Goal: Task Accomplishment & Management: Manage account settings

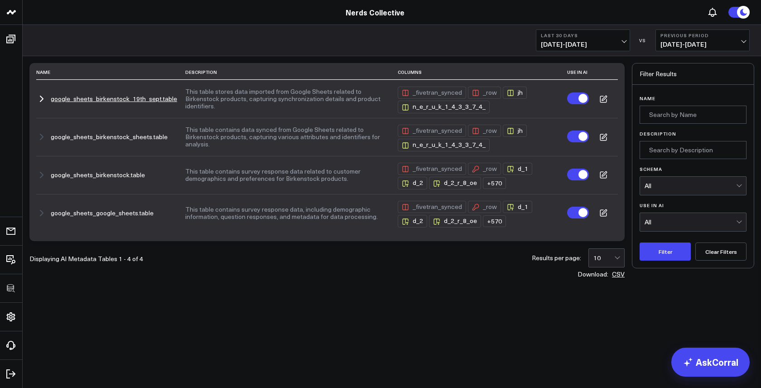
click at [43, 96] on icon "button" at bounding box center [41, 98] width 11 height 11
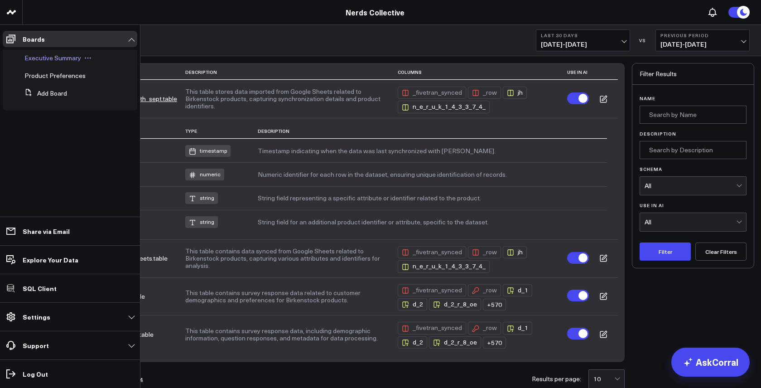
click at [39, 59] on span "Executive Summary" at bounding box center [52, 57] width 57 height 9
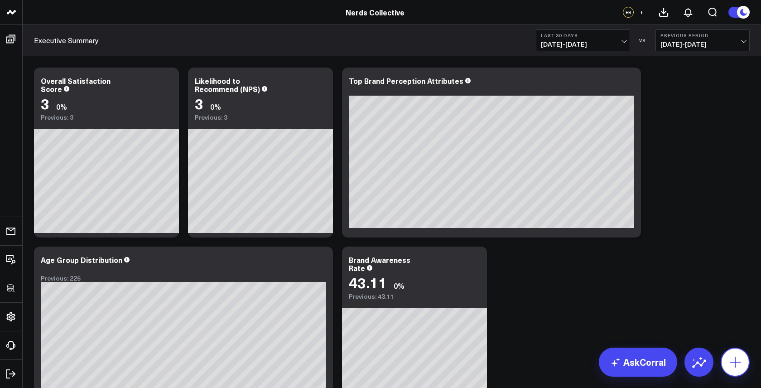
click at [737, 362] on icon at bounding box center [735, 362] width 14 height 14
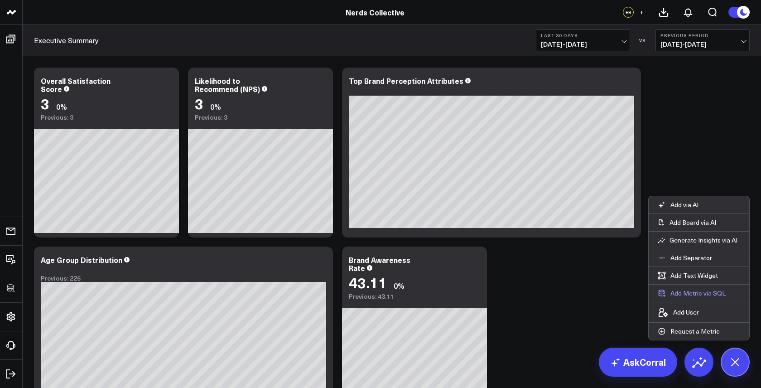
click at [683, 290] on button "Add Metric via SQL" at bounding box center [692, 293] width 86 height 17
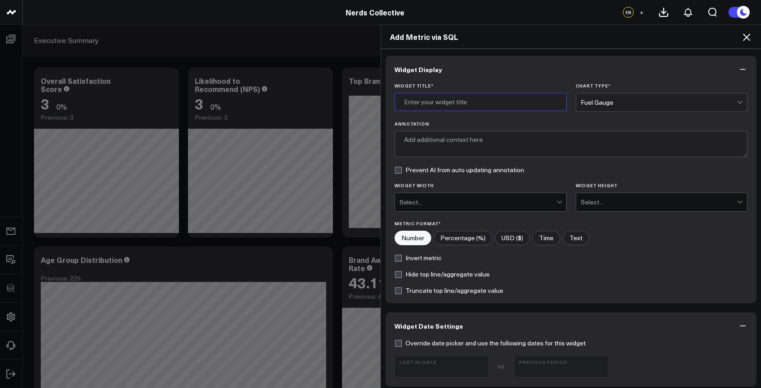
click at [443, 97] on input "Widget Title *" at bounding box center [481, 102] width 172 height 18
type input "Test Data Quality"
click at [612, 102] on div "Fuel Gauge" at bounding box center [659, 102] width 157 height 7
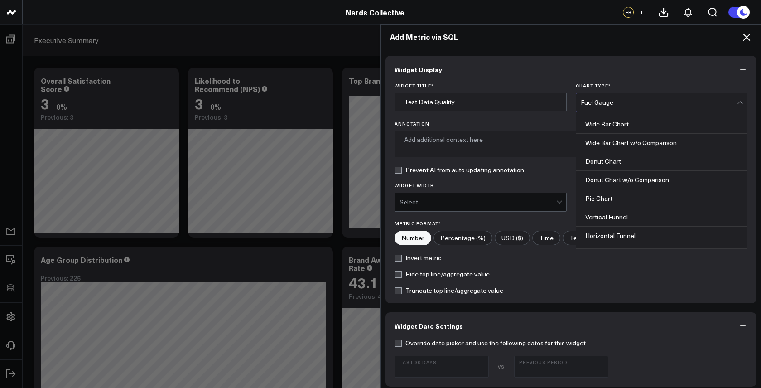
scroll to position [360, 0]
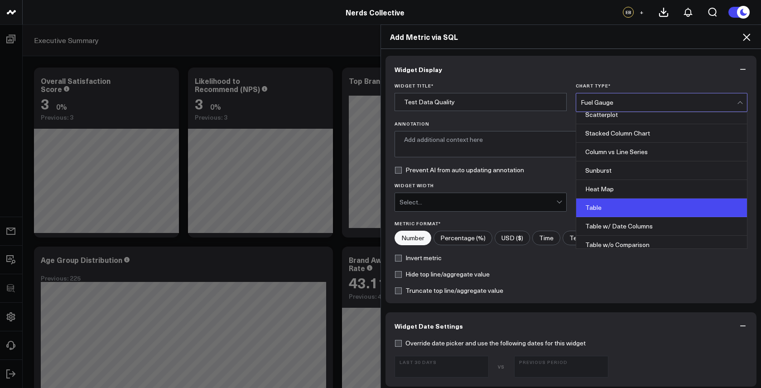
click at [611, 202] on div "Table" at bounding box center [661, 207] width 171 height 19
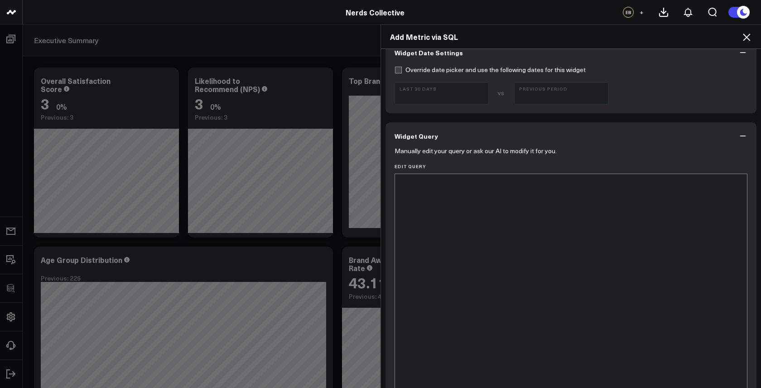
scroll to position [319, 0]
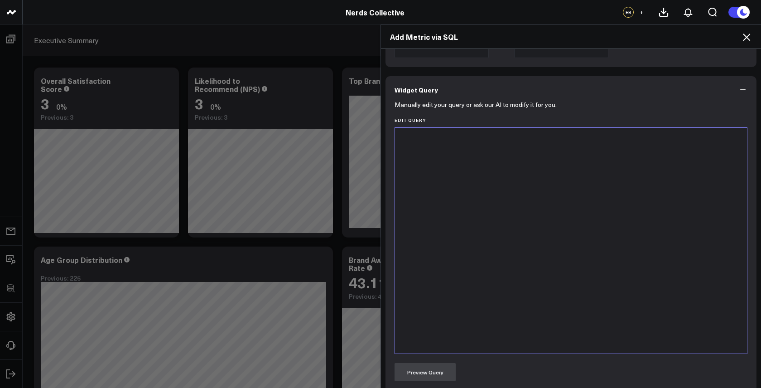
click at [527, 260] on div at bounding box center [571, 240] width 343 height 217
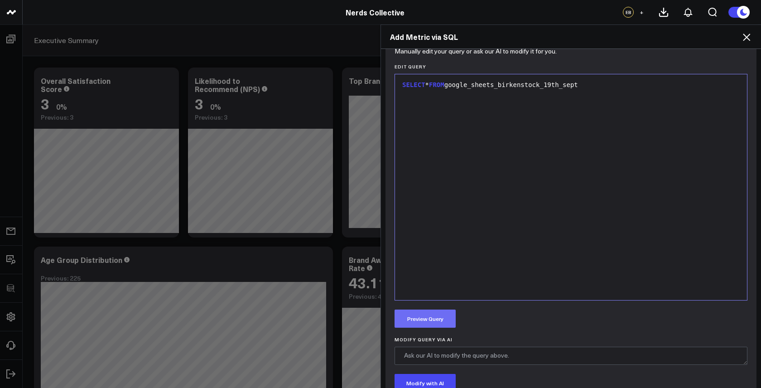
click at [434, 318] on button "Preview Query" at bounding box center [425, 318] width 61 height 18
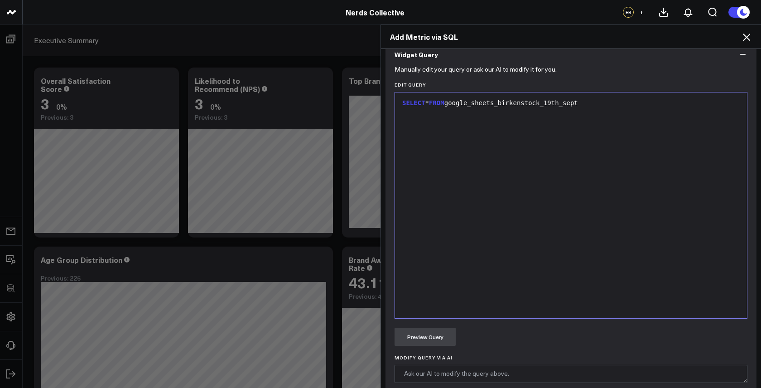
scroll to position [337, 0]
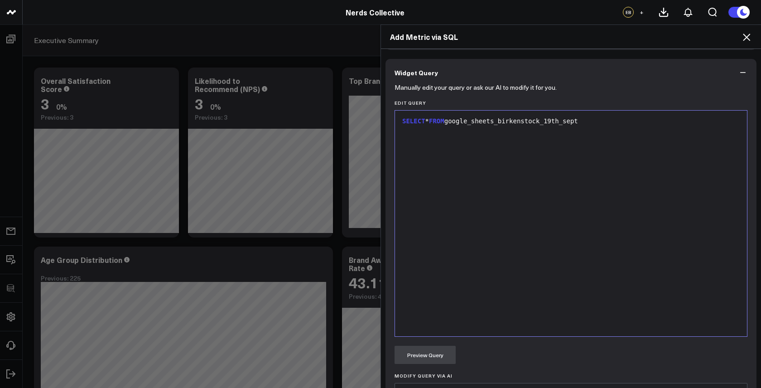
click at [618, 136] on div "SELECT * FROM google_sheets_birkenstock_19th_sept" at bounding box center [571, 223] width 343 height 217
click at [434, 346] on button "Preview Query" at bounding box center [425, 355] width 61 height 18
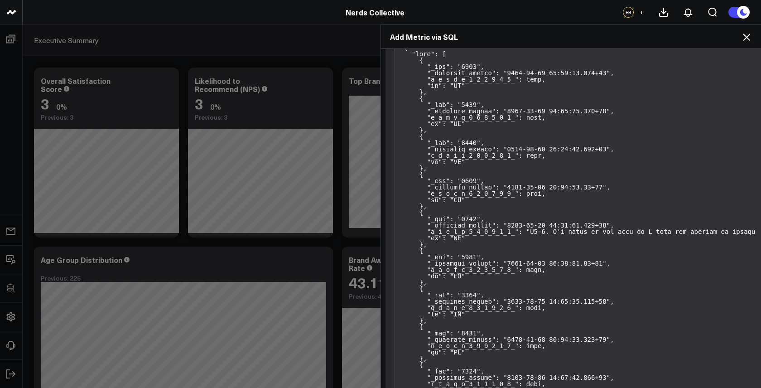
scroll to position [749, 0]
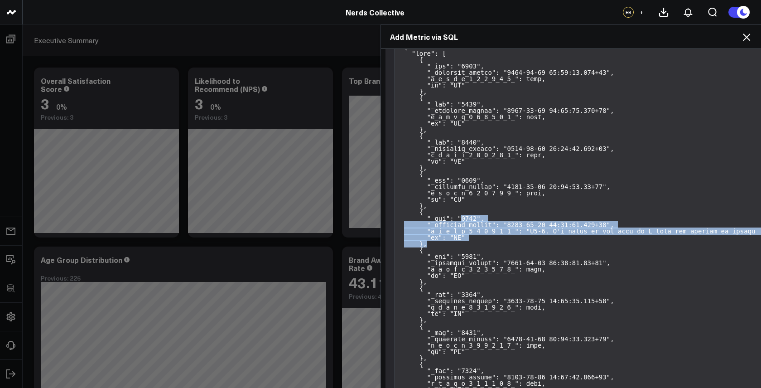
drag, startPoint x: 462, startPoint y: 218, endPoint x: 469, endPoint y: 241, distance: 23.2
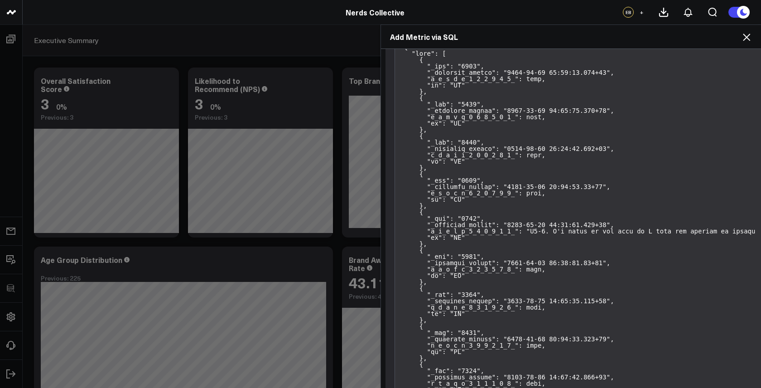
drag, startPoint x: 430, startPoint y: 228, endPoint x: 514, endPoint y: 230, distance: 84.8
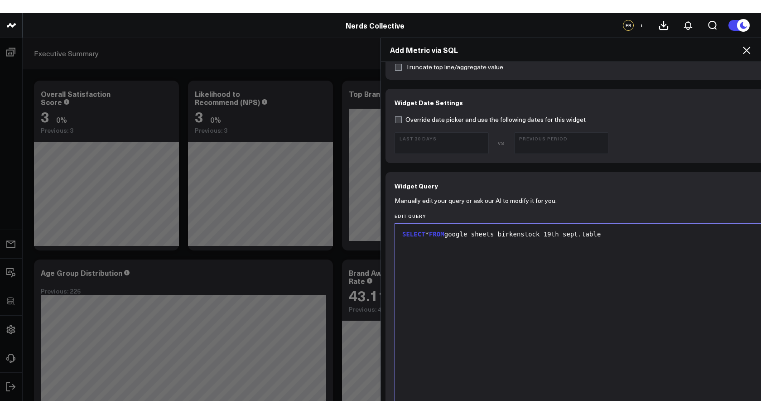
scroll to position [239, 0]
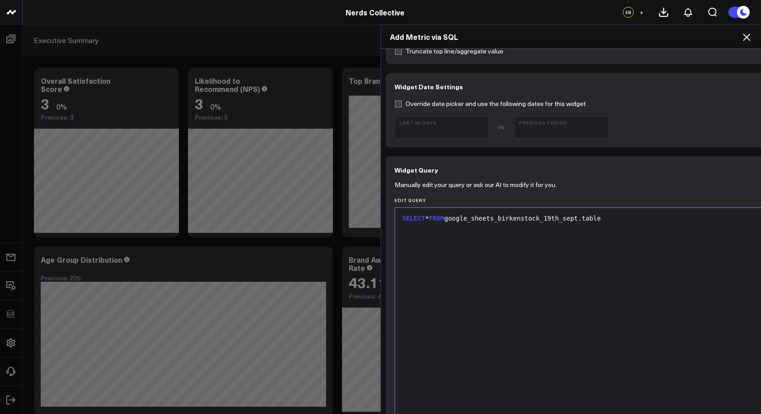
click at [745, 39] on icon at bounding box center [746, 37] width 11 height 11
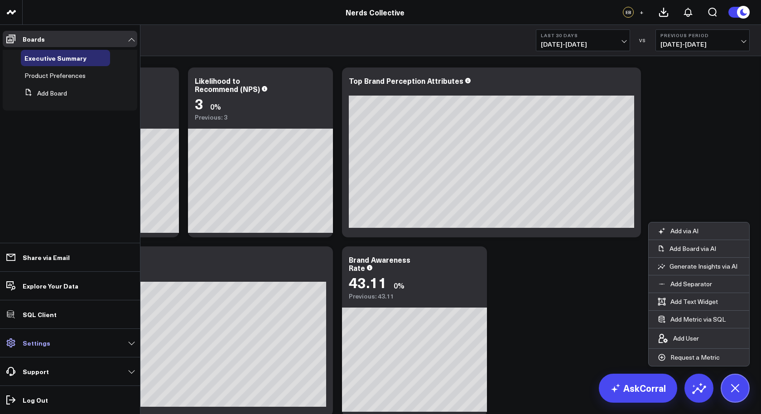
click at [42, 342] on p "Settings" at bounding box center [37, 342] width 28 height 7
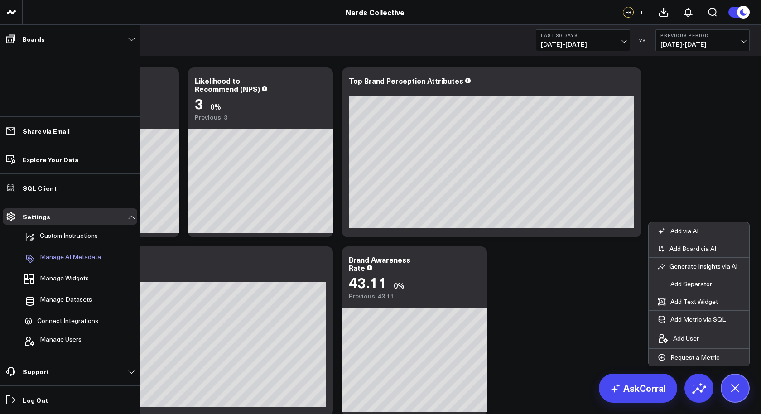
click at [71, 260] on p "Manage AI Metadata" at bounding box center [70, 258] width 61 height 11
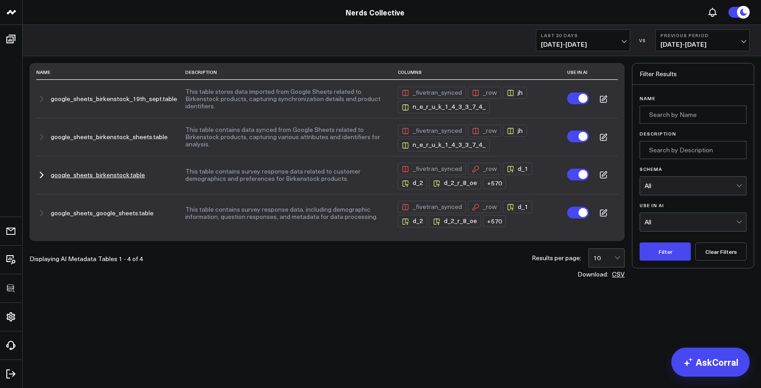
click at [41, 173] on icon "button" at bounding box center [41, 174] width 11 height 11
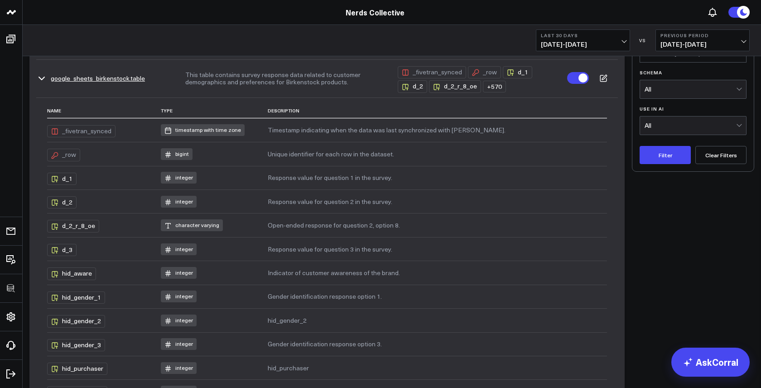
scroll to position [73, 0]
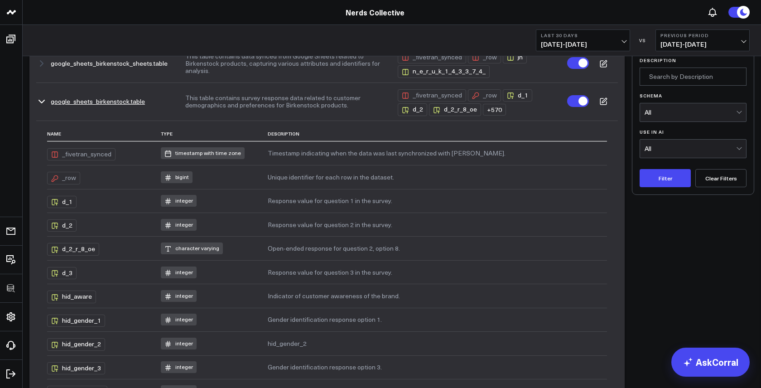
click at [606, 99] on icon at bounding box center [603, 101] width 8 height 8
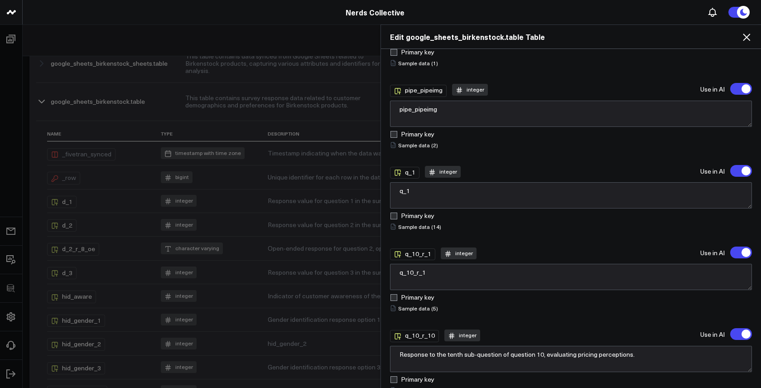
scroll to position [1193, 0]
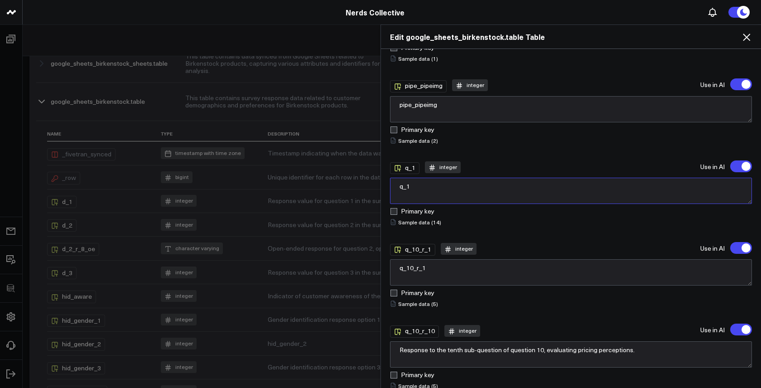
click at [426, 184] on textarea "q_1" at bounding box center [571, 191] width 362 height 26
drag, startPoint x: 426, startPoint y: 180, endPoint x: 382, endPoint y: 178, distance: 44.4
click at [382, 178] on div "Description This table contains survey response data related to customer demogr…" at bounding box center [571, 218] width 380 height 339
drag, startPoint x: 448, startPoint y: 178, endPoint x: 478, endPoint y: 177, distance: 30.8
click at [478, 178] on textarea "Did you like the porduct?" at bounding box center [571, 191] width 362 height 26
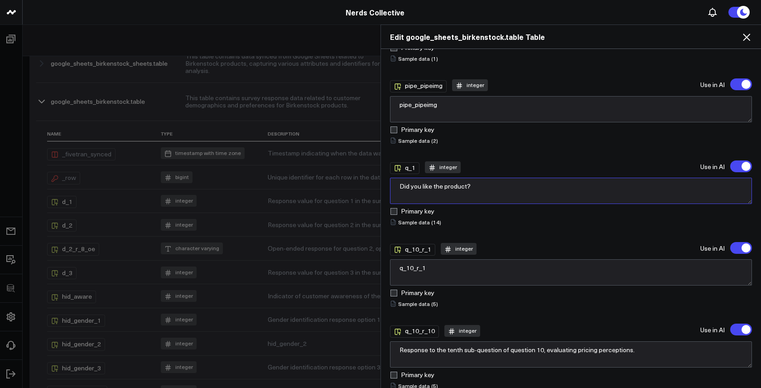
type textarea "Did you like the product?"
click at [423, 218] on summary "Sample data ( 14 )" at bounding box center [415, 221] width 51 height 7
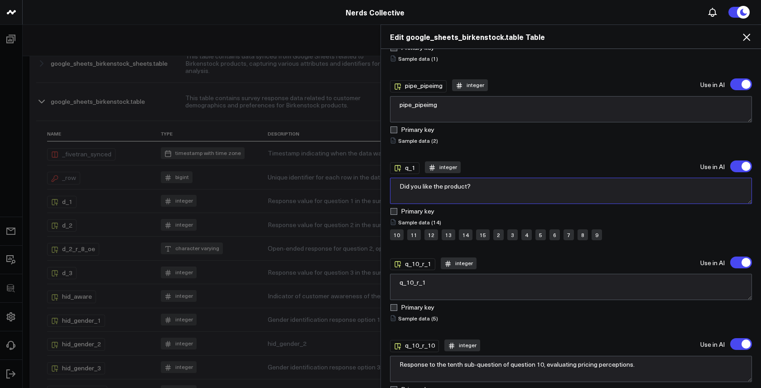
click at [487, 182] on textarea "Did you like the product?" at bounding box center [571, 191] width 362 height 26
click at [744, 39] on icon at bounding box center [746, 37] width 11 height 11
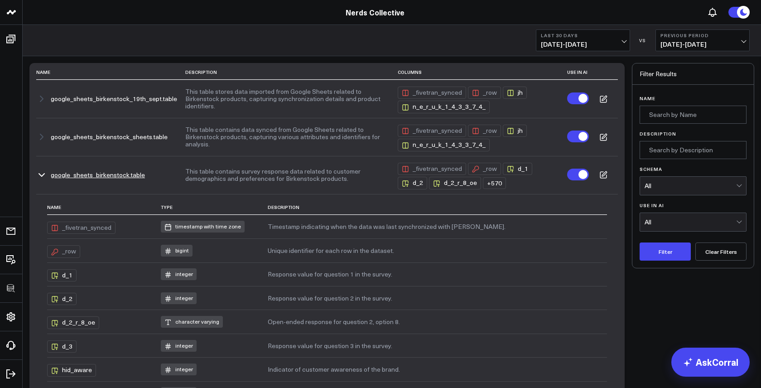
scroll to position [3, 0]
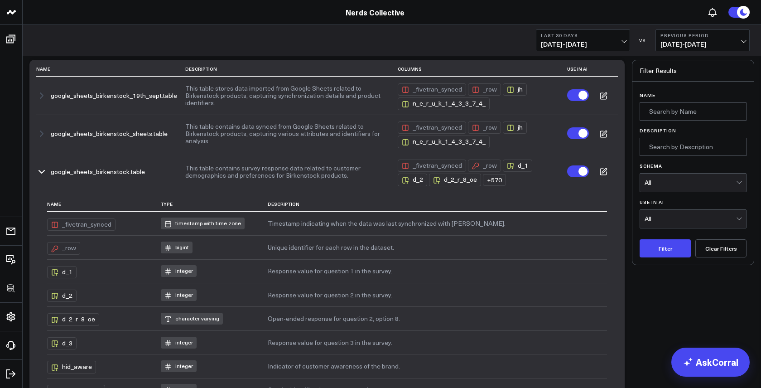
click at [42, 171] on icon "button" at bounding box center [41, 171] width 11 height 11
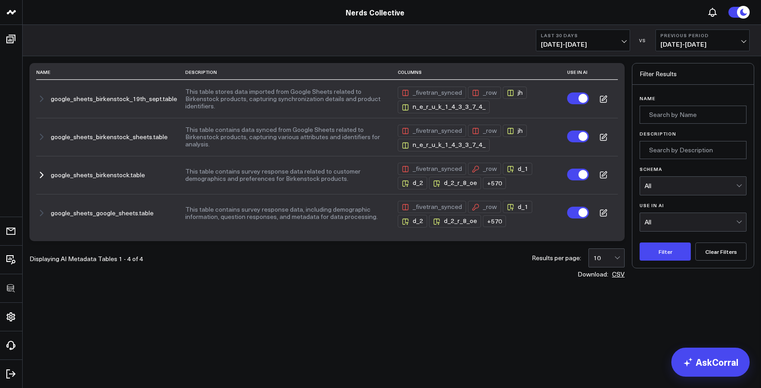
scroll to position [0, 0]
click at [581, 211] on label at bounding box center [578, 213] width 22 height 12
click at [567, 213] on input "Turn off Use in AI" at bounding box center [567, 213] width 0 height 0
click at [575, 135] on label at bounding box center [578, 136] width 22 height 12
click at [567, 136] on input "Turn off Use in AI" at bounding box center [567, 136] width 0 height 0
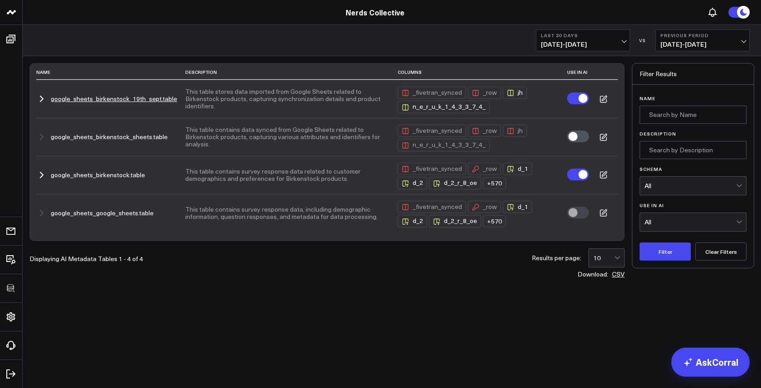
click at [579, 96] on label at bounding box center [578, 98] width 22 height 12
click at [567, 98] on input "Turn off Use in AI" at bounding box center [567, 98] width 0 height 0
click at [603, 175] on icon at bounding box center [603, 175] width 8 height 8
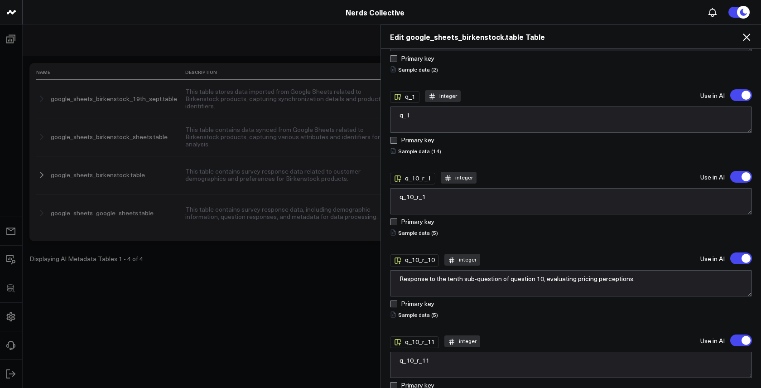
scroll to position [1337, 0]
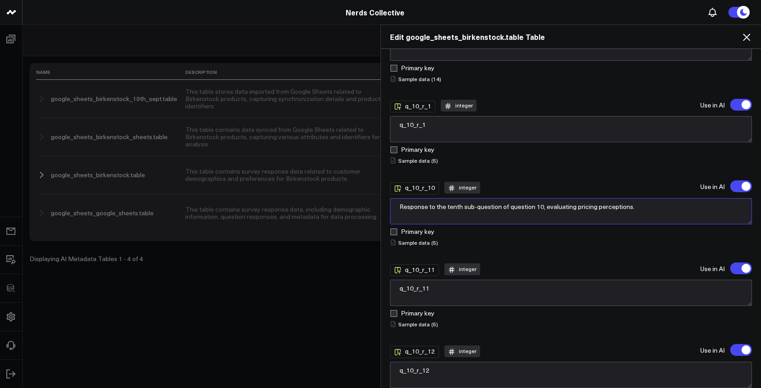
click at [525, 201] on textarea "Response to the tenth sub-question of question 10, evaluating pricing perceptio…" at bounding box center [571, 211] width 362 height 26
click at [551, 201] on textarea "Response to the tenth sub-question of question 10, evaluating pricing perceptio…" at bounding box center [571, 211] width 362 height 26
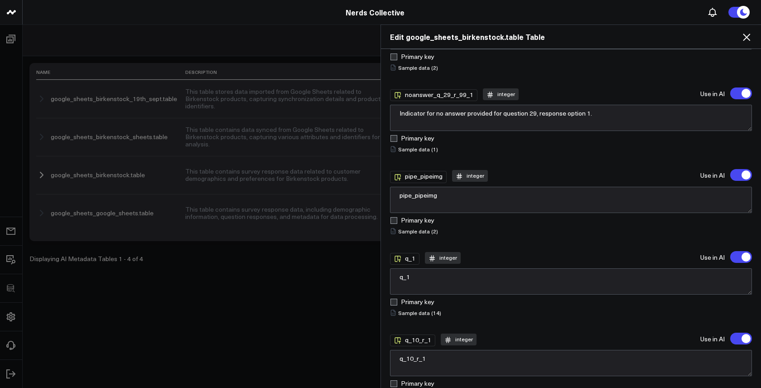
scroll to position [1127, 0]
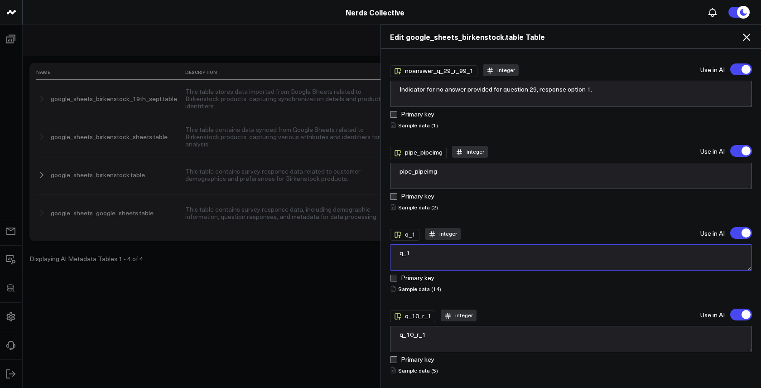
drag, startPoint x: 464, startPoint y: 249, endPoint x: 358, endPoint y: 231, distance: 107.1
click at [358, 231] on div "Edit google_sheets_birkenstock.table Table Description This table contains surv…" at bounding box center [380, 205] width 761 height 363
click at [536, 246] on textarea "A question about if the user liked the produc" at bounding box center [571, 257] width 362 height 26
type textarea "A question about if the user liked the product"
click at [398, 121] on summary "Sample data ( 1 )" at bounding box center [414, 124] width 48 height 7
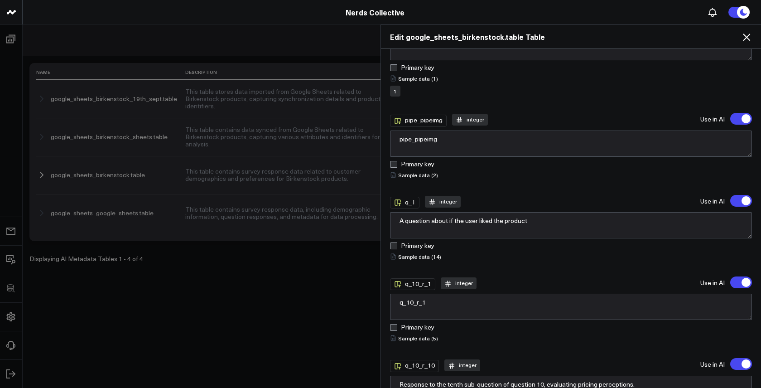
scroll to position [1235, 0]
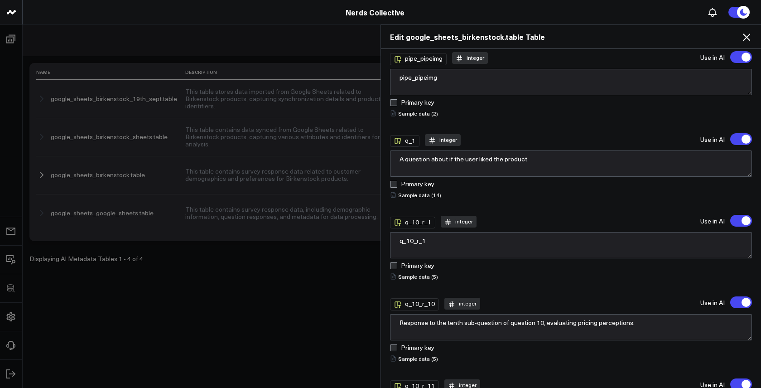
click at [419, 191] on summary "Sample data ( 14 )" at bounding box center [415, 194] width 51 height 7
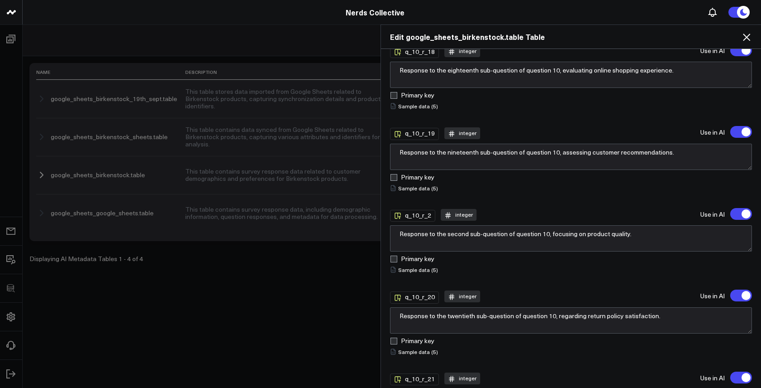
scroll to position [2190, 0]
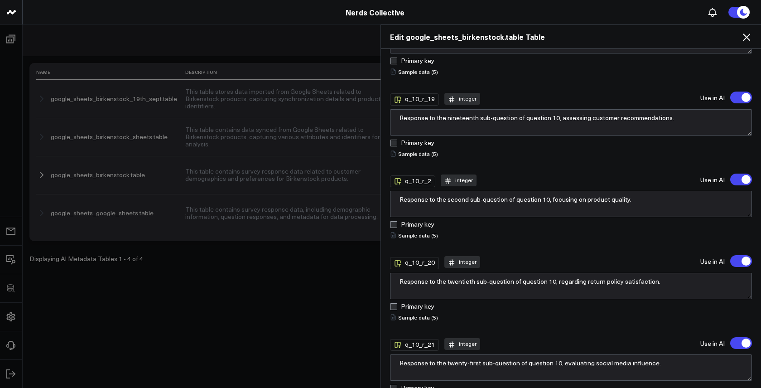
click at [414, 150] on summary "Sample data ( 5 )" at bounding box center [414, 153] width 48 height 7
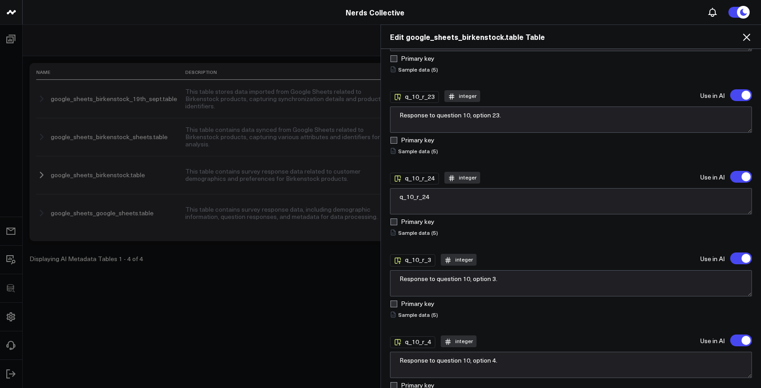
scroll to position [2645, 0]
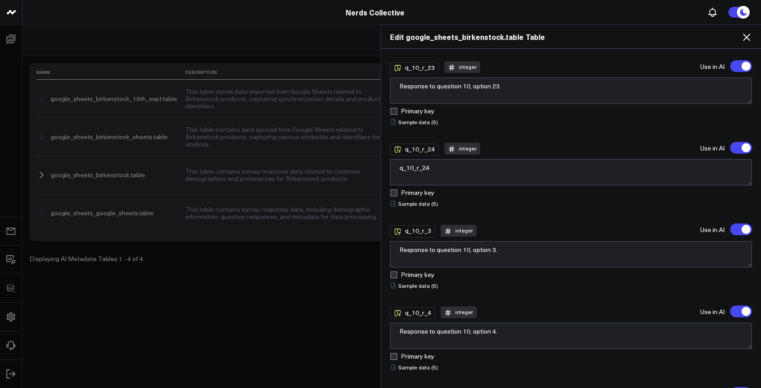
click at [424, 200] on summary "Sample data ( 5 )" at bounding box center [414, 203] width 48 height 7
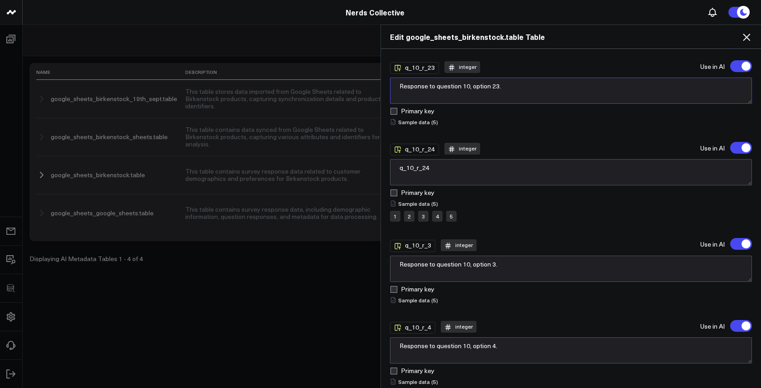
click at [421, 77] on textarea "Response to question 10, option 23." at bounding box center [571, 90] width 362 height 26
click at [77, 40] on div "Edit google_sheets_birkenstock.table Table Description This table contains surv…" at bounding box center [380, 205] width 761 height 363
click at [750, 32] on icon at bounding box center [746, 37] width 11 height 11
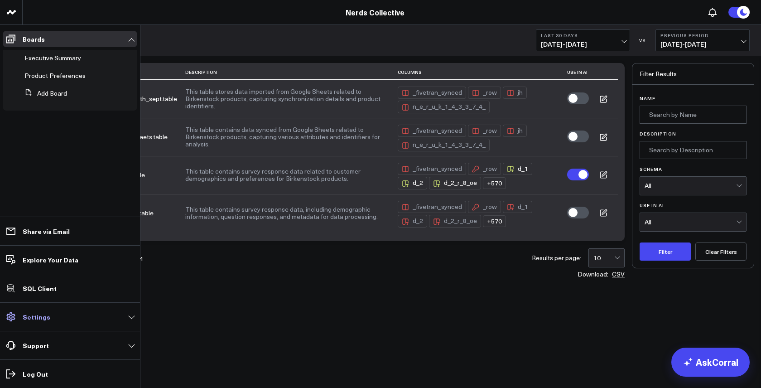
click at [34, 319] on p "Settings" at bounding box center [37, 316] width 28 height 7
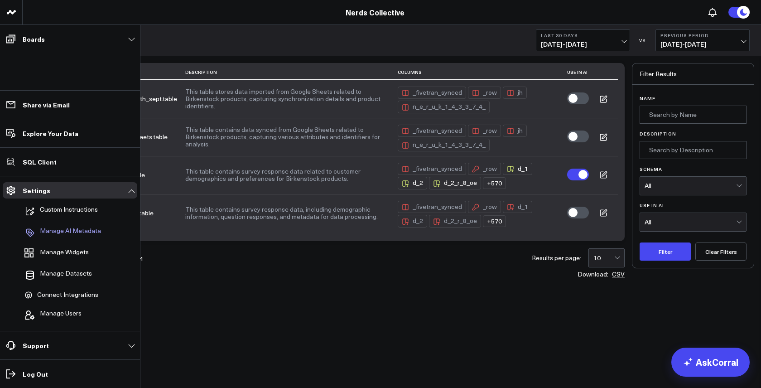
click at [61, 231] on p "Manage AI Metadata" at bounding box center [70, 232] width 61 height 11
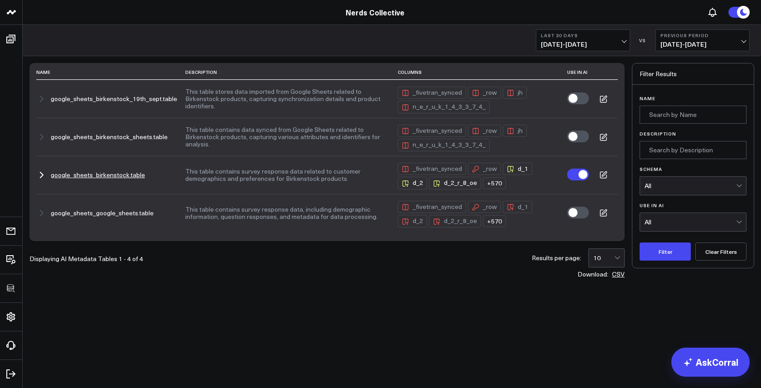
click at [604, 172] on icon at bounding box center [604, 174] width 5 height 5
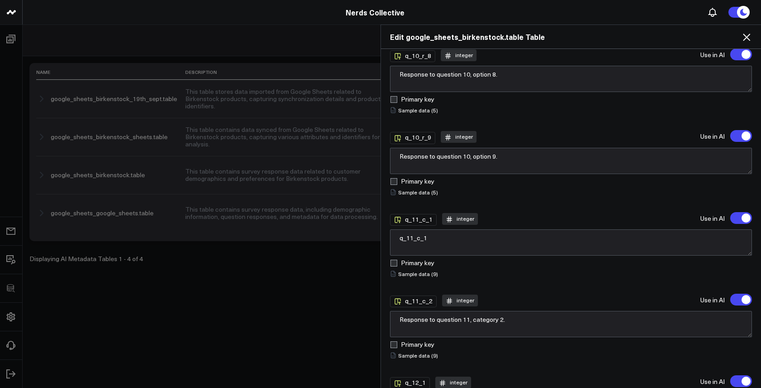
scroll to position [18683, 0]
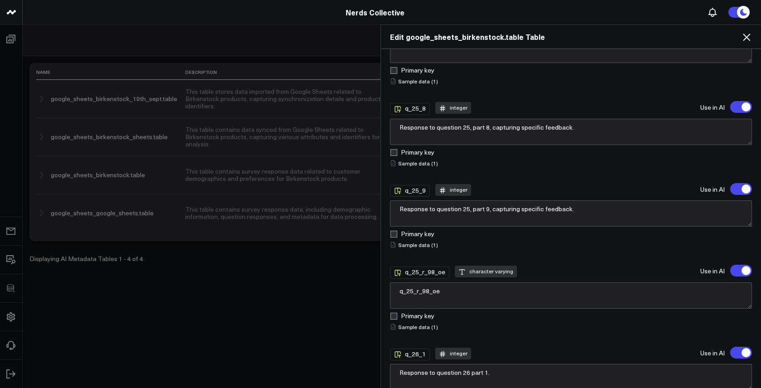
click at [755, 188] on div "Description This table contains survey response data related to customer demogr…" at bounding box center [571, 218] width 380 height 339
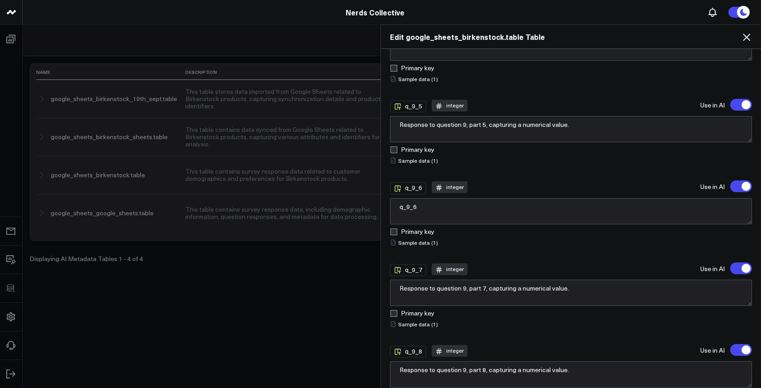
scroll to position [46339, 0]
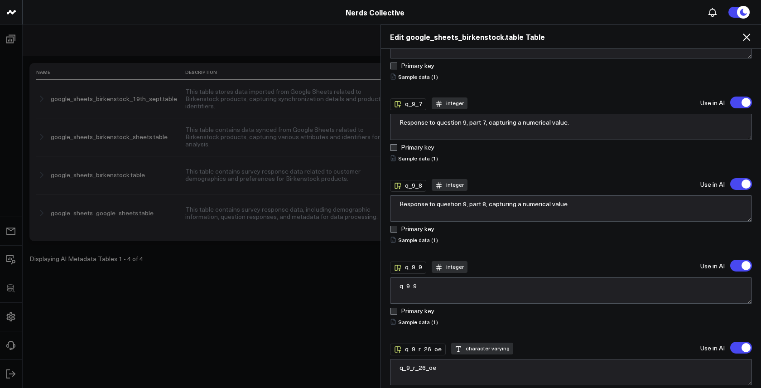
type textarea "uuiddffdf"
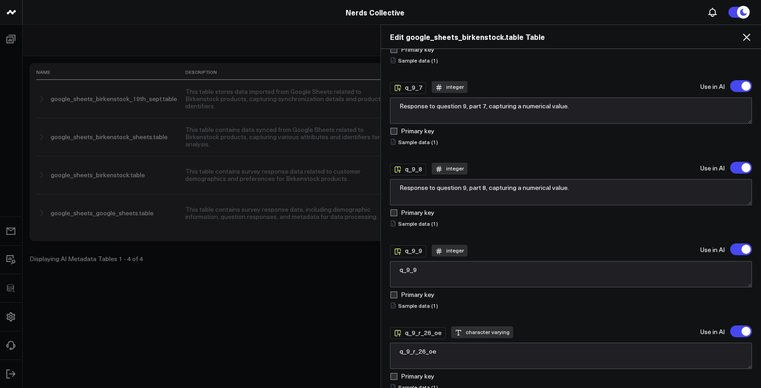
drag, startPoint x: 409, startPoint y: 377, endPoint x: 442, endPoint y: 377, distance: 33.1
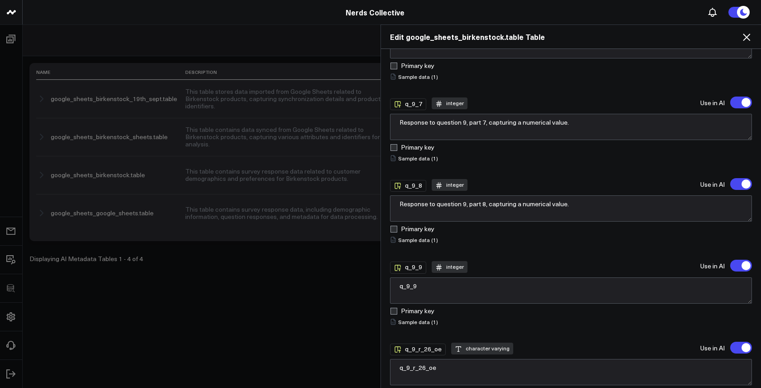
click at [746, 42] on icon at bounding box center [746, 37] width 11 height 11
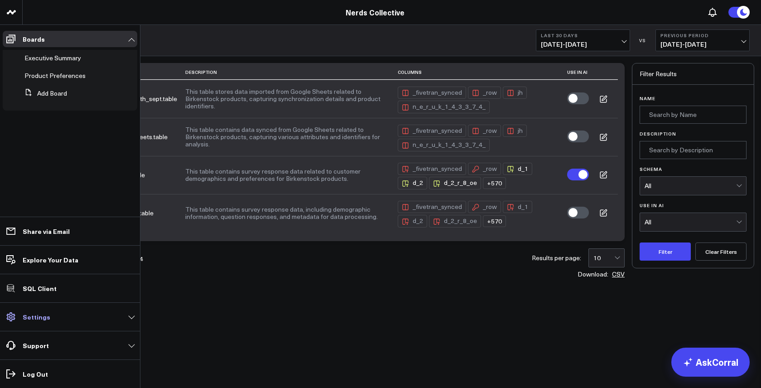
click at [36, 313] on p "Settings" at bounding box center [37, 316] width 28 height 7
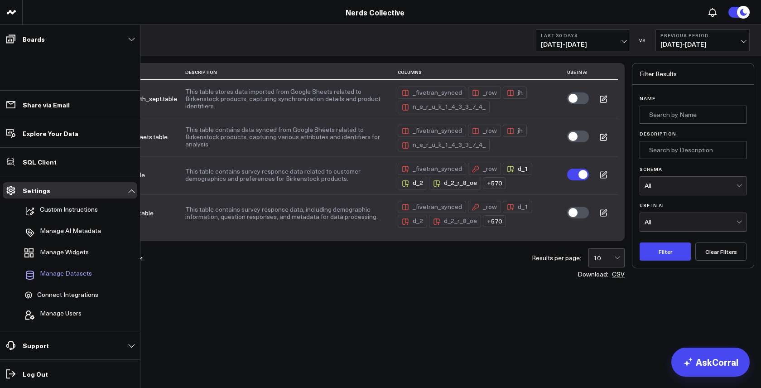
click at [62, 270] on span "Manage Datasets" at bounding box center [66, 275] width 52 height 11
